Goal: Task Accomplishment & Management: Manage account settings

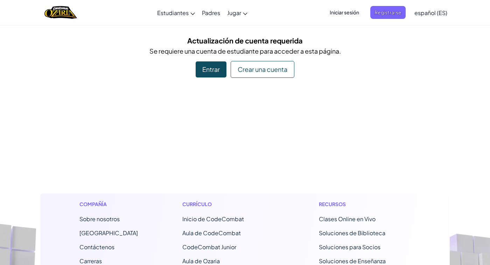
click at [339, 12] on span "Iniciar sesión" at bounding box center [345, 12] width 38 height 13
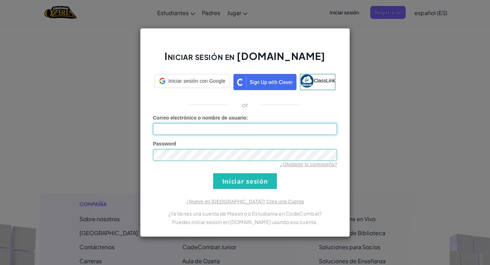
type input "[PERSON_NAME] M"
click at [213, 173] on input "Iniciar sesión" at bounding box center [245, 181] width 64 height 16
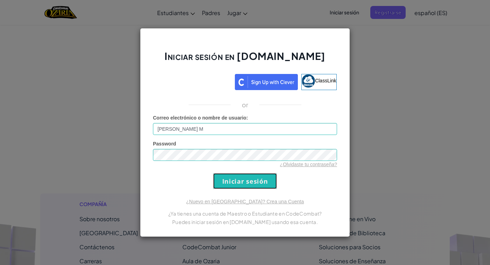
click at [234, 185] on input "Iniciar sesión" at bounding box center [245, 181] width 64 height 16
